Goal: Task Accomplishment & Management: Manage account settings

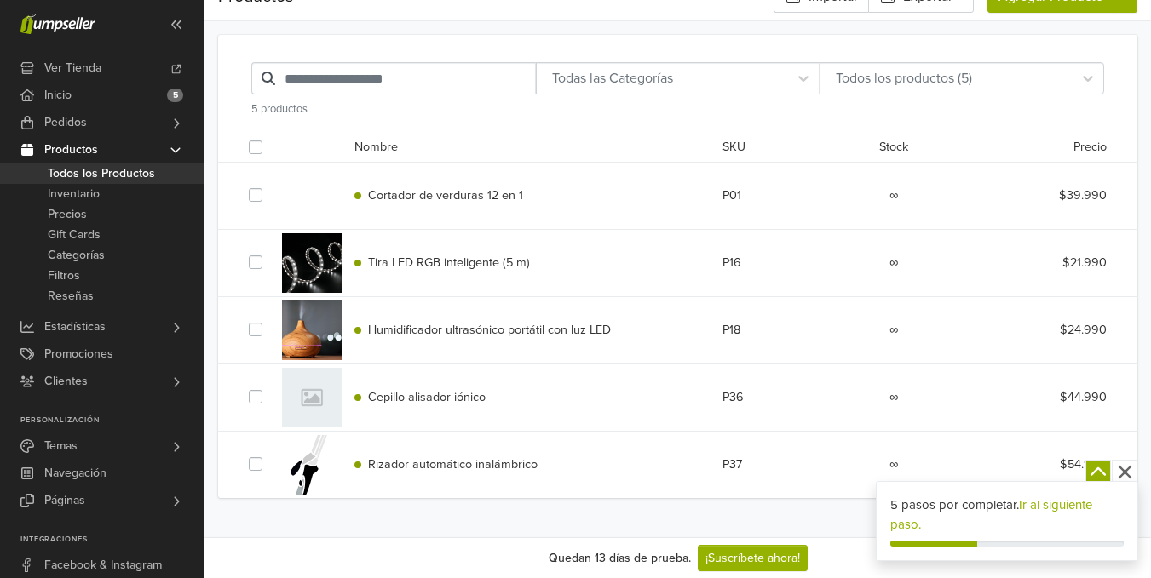
scroll to position [83, 0]
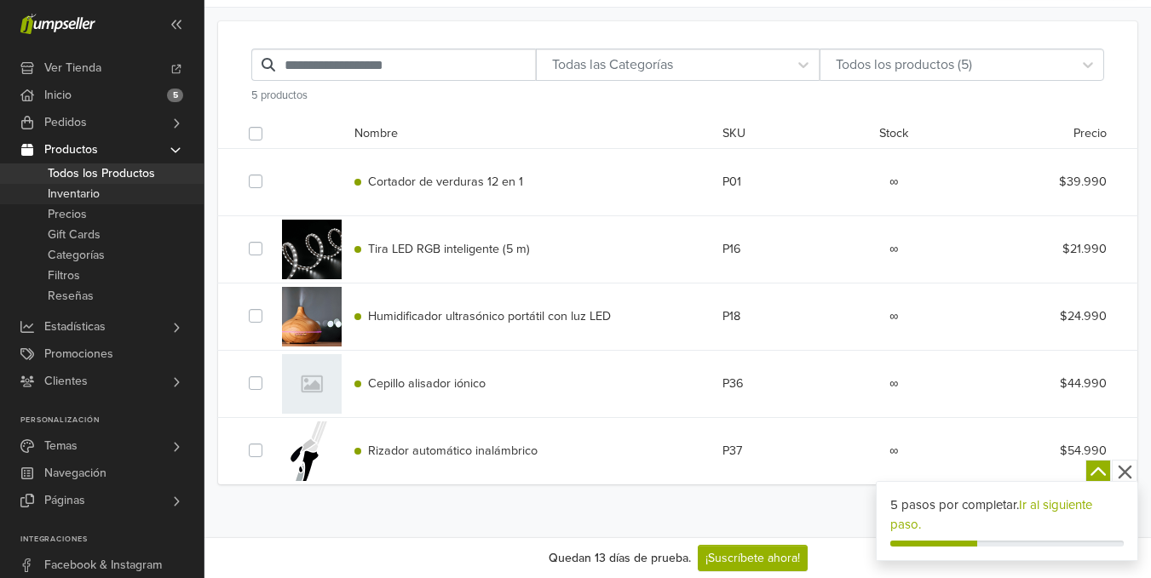
click at [129, 195] on link "Inventario" at bounding box center [102, 194] width 204 height 20
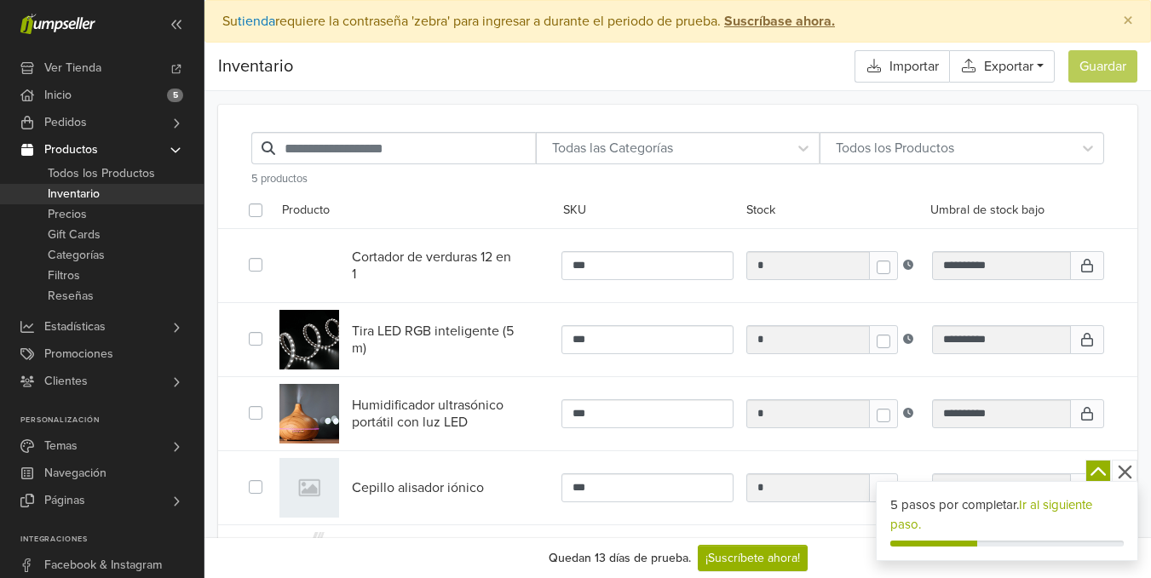
click at [791, 26] on strong "Suscríbase ahora." at bounding box center [779, 21] width 111 height 17
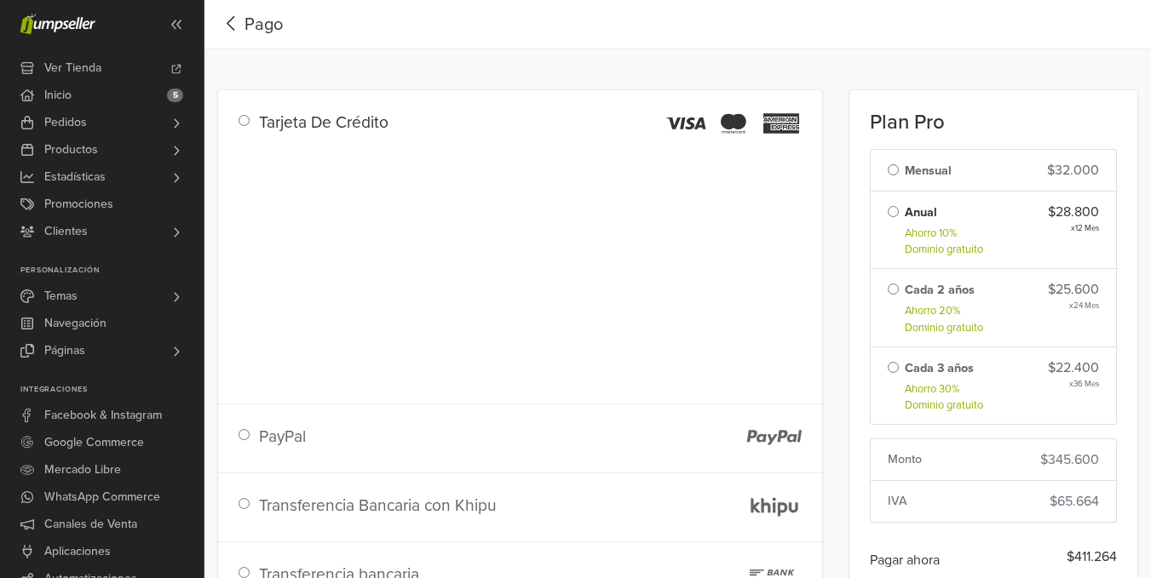
click at [232, 24] on icon "button" at bounding box center [231, 23] width 26 height 21
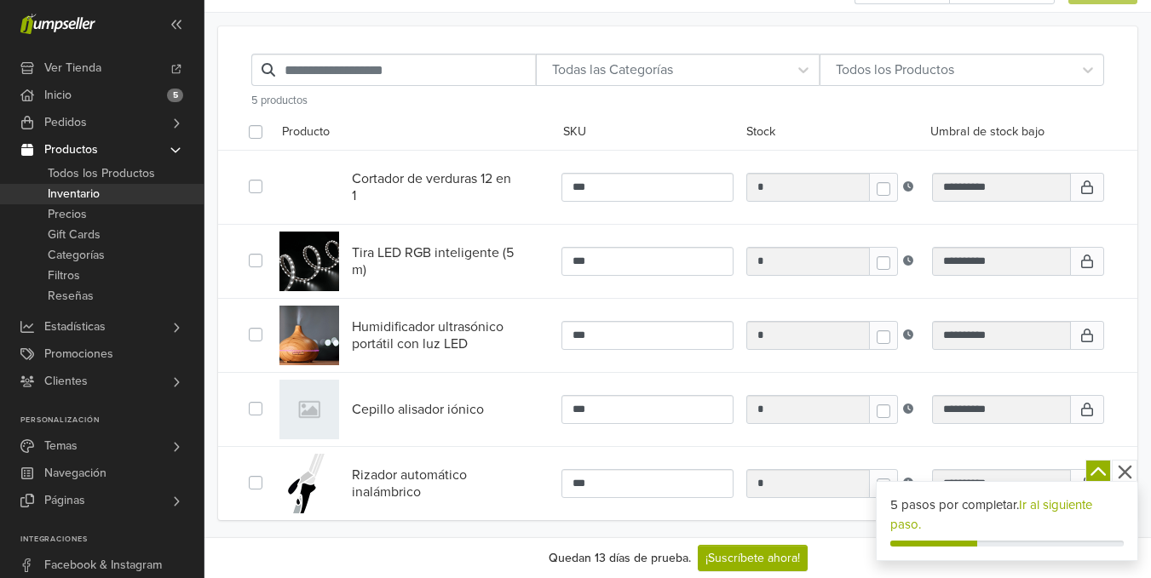
scroll to position [95, 0]
